Goal: Information Seeking & Learning: Learn about a topic

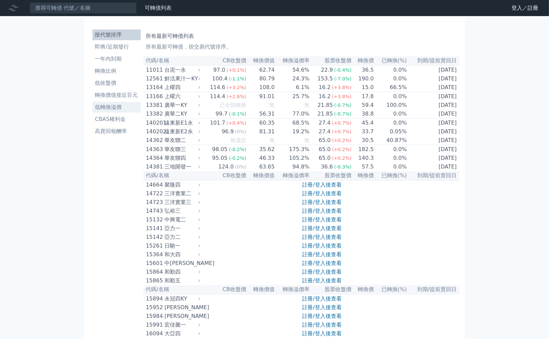
click at [109, 108] on li "低轉換溢價" at bounding box center [117, 107] width 48 height 8
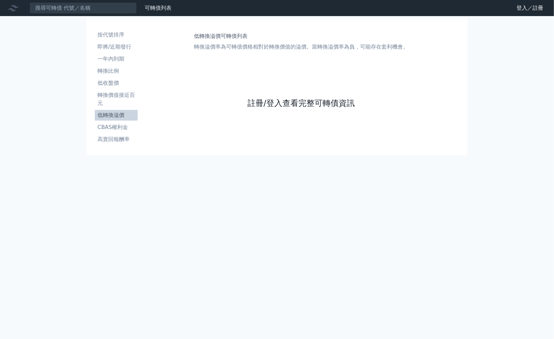
click at [334, 107] on link "註冊/登入查看完整可轉債資訊" at bounding box center [301, 103] width 107 height 11
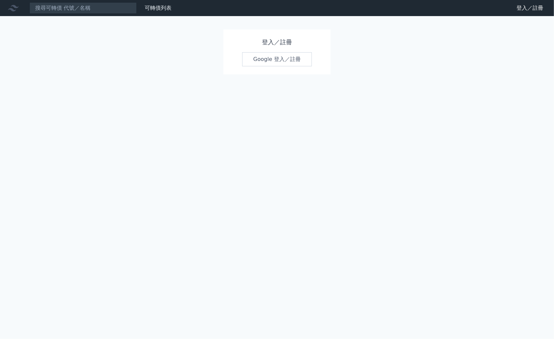
click at [266, 58] on link "Google 登入／註冊" at bounding box center [277, 59] width 70 height 14
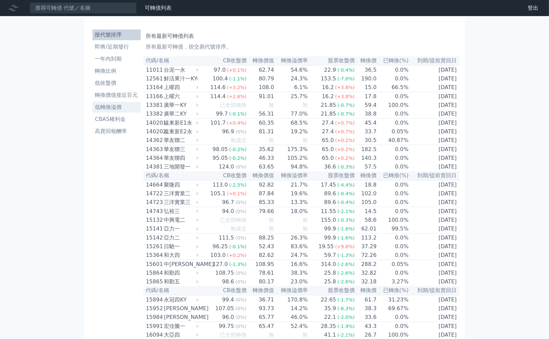
click at [110, 107] on li "低轉換溢價" at bounding box center [117, 107] width 48 height 8
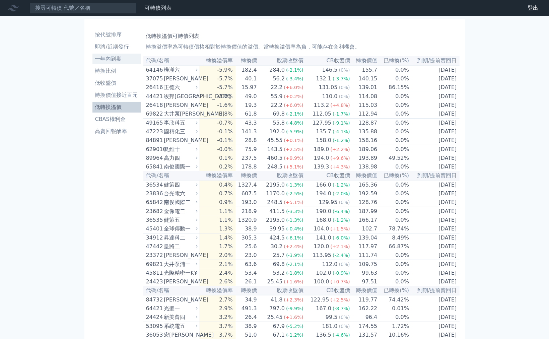
click at [123, 56] on li "一年內到期" at bounding box center [117, 59] width 48 height 8
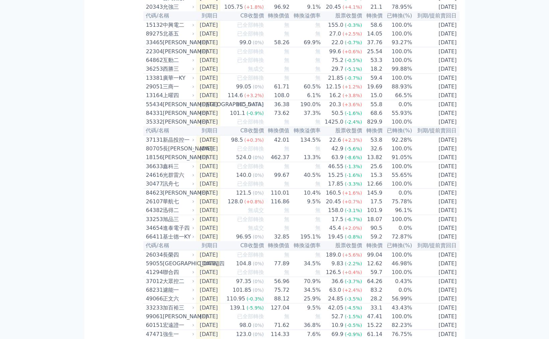
scroll to position [392, 0]
